Goal: Task Accomplishment & Management: Manage account settings

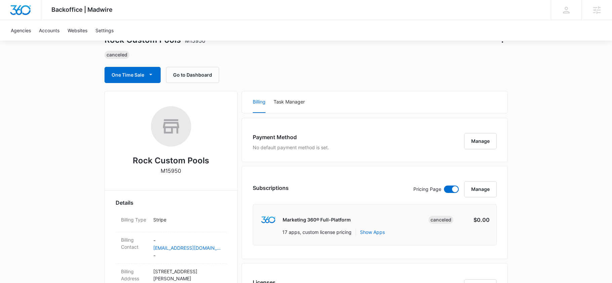
scroll to position [31, 0]
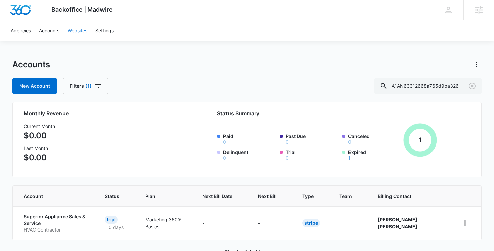
click at [73, 34] on link "Websites" at bounding box center [77, 30] width 28 height 20
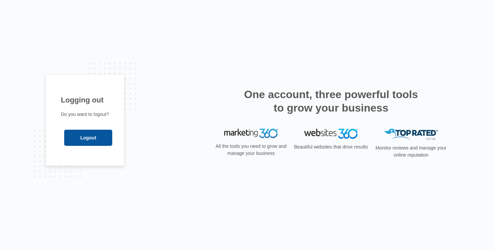
click at [91, 137] on input "Logout" at bounding box center [88, 138] width 48 height 16
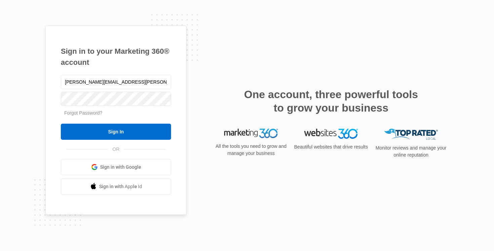
type input "[PERSON_NAME][EMAIL_ADDRESS][PERSON_NAME][DOMAIN_NAME]"
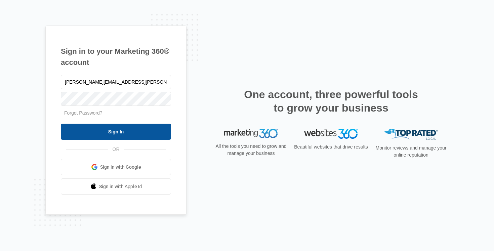
click at [114, 132] on input "Sign In" at bounding box center [116, 132] width 110 height 16
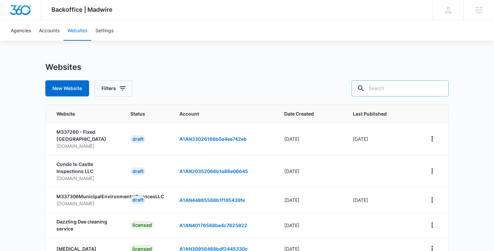
click at [409, 90] on input "text" at bounding box center [399, 88] width 97 height 16
type input "rock custom"
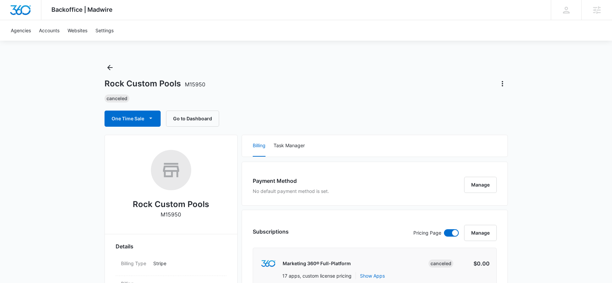
click at [189, 85] on span "M15950" at bounding box center [195, 84] width 20 height 7
click at [195, 85] on span "M15950" at bounding box center [195, 84] width 20 height 7
click at [202, 85] on span "M15950" at bounding box center [195, 84] width 20 height 7
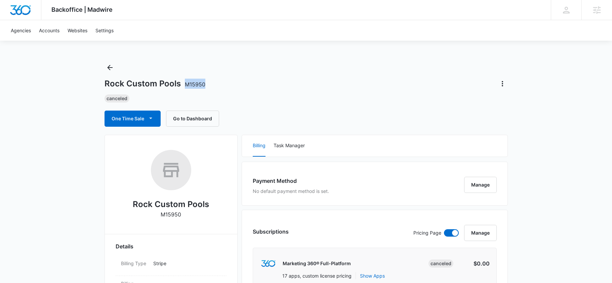
drag, startPoint x: 202, startPoint y: 85, endPoint x: 185, endPoint y: 85, distance: 17.1
click at [185, 85] on div "Rock Custom Pools M15950" at bounding box center [305, 83] width 403 height 11
copy span "M15950"
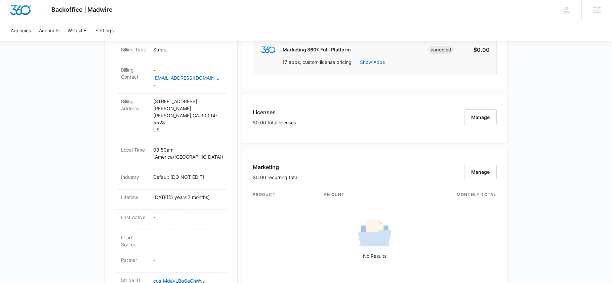
scroll to position [213, 0]
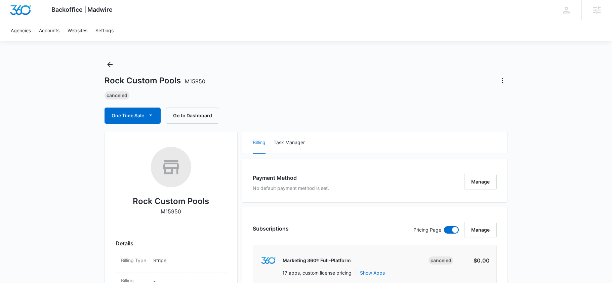
scroll to position [0, 0]
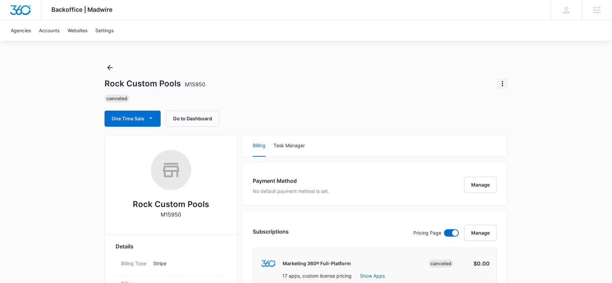
click at [501, 86] on icon "Actions" at bounding box center [502, 84] width 8 height 8
click at [510, 102] on div "Update Status" at bounding box center [521, 102] width 33 height 5
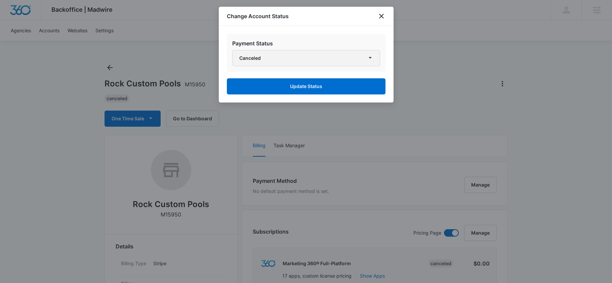
click at [321, 61] on button "Canceled" at bounding box center [306, 58] width 148 height 16
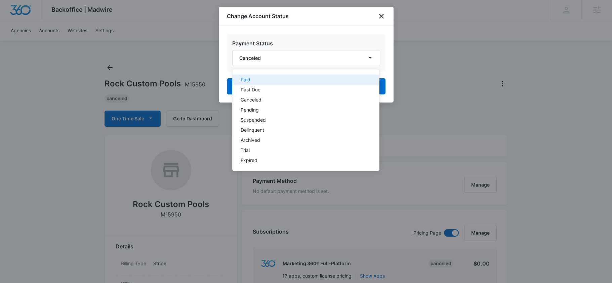
click at [289, 78] on div "Paid" at bounding box center [301, 79] width 122 height 5
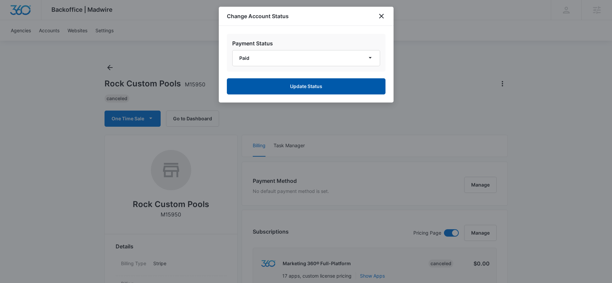
click at [267, 88] on button "Update Status" at bounding box center [306, 86] width 159 height 16
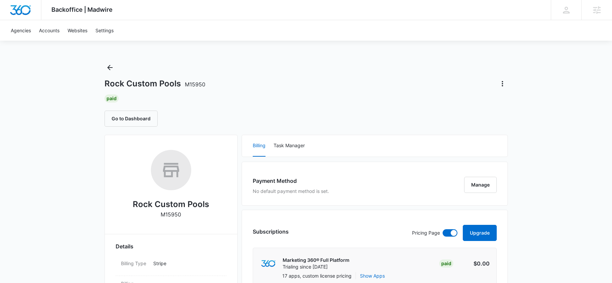
click at [236, 100] on div "Paid" at bounding box center [305, 98] width 403 height 8
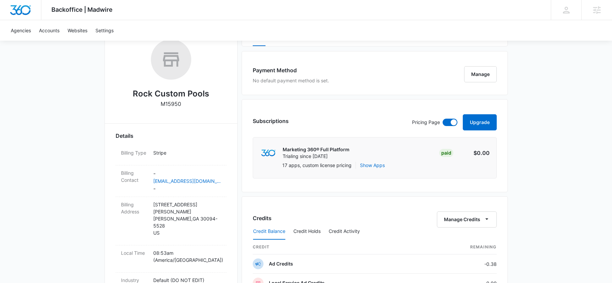
scroll to position [110, 0]
click at [244, 126] on div "Subscriptions Pricing Page Upgrade Marketing 360® Full Platform Trialing since …" at bounding box center [374, 145] width 266 height 93
click at [253, 126] on div "Subscriptions" at bounding box center [271, 122] width 36 height 11
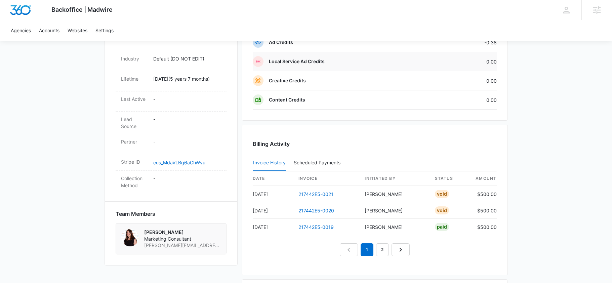
scroll to position [332, 0]
click at [254, 143] on h3 "Billing Activity" at bounding box center [375, 143] width 244 height 8
